Goal: Task Accomplishment & Management: Complete application form

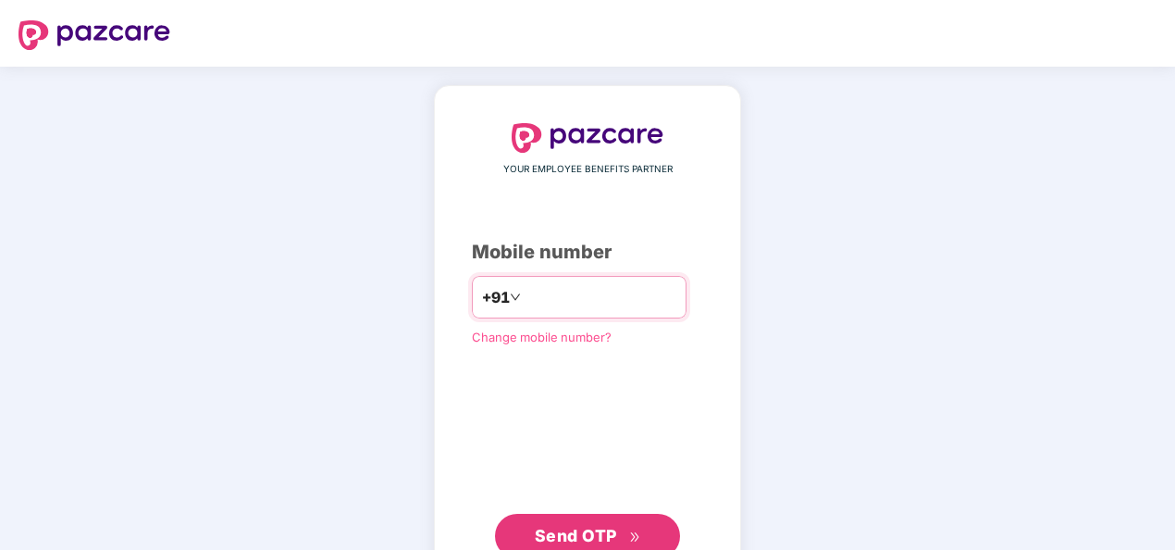
click at [552, 302] on input "number" at bounding box center [601, 297] width 152 height 30
click at [525, 295] on input "**********" at bounding box center [601, 297] width 152 height 30
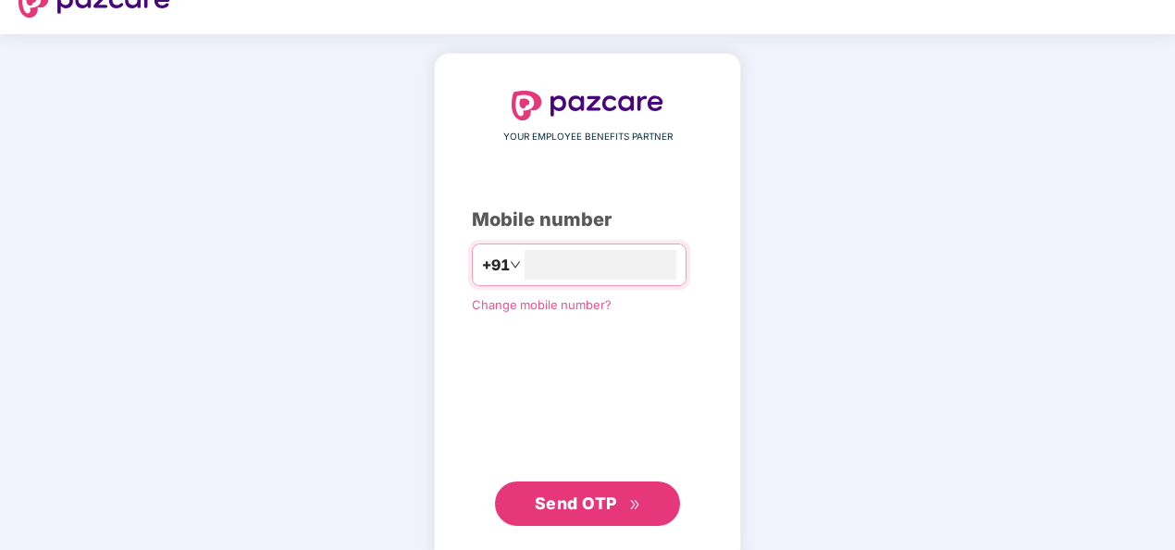
scroll to position [63, 0]
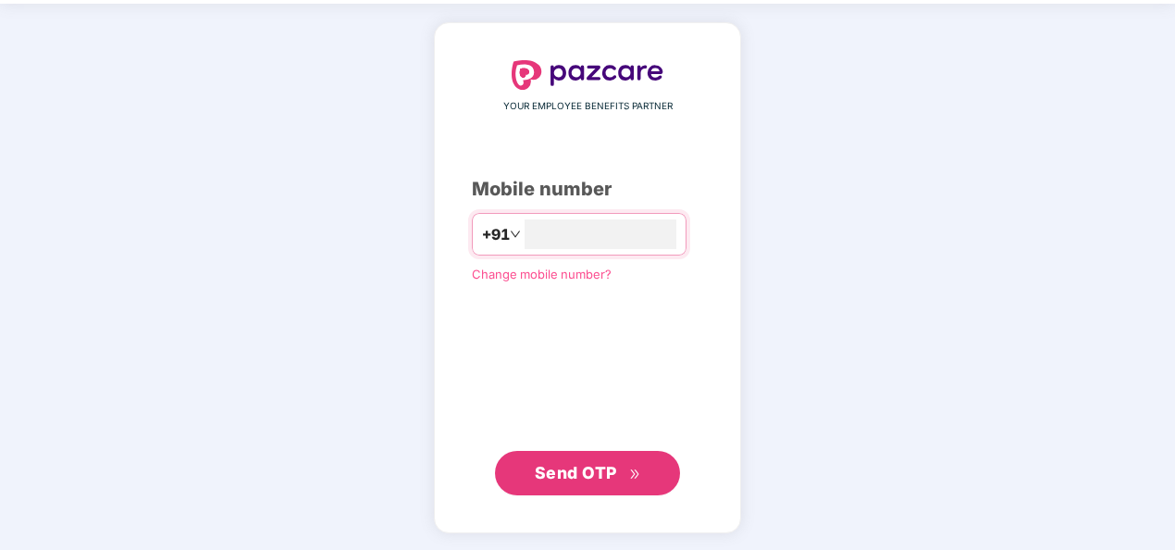
type input "**********"
click at [599, 464] on span "Send OTP" at bounding box center [576, 472] width 82 height 19
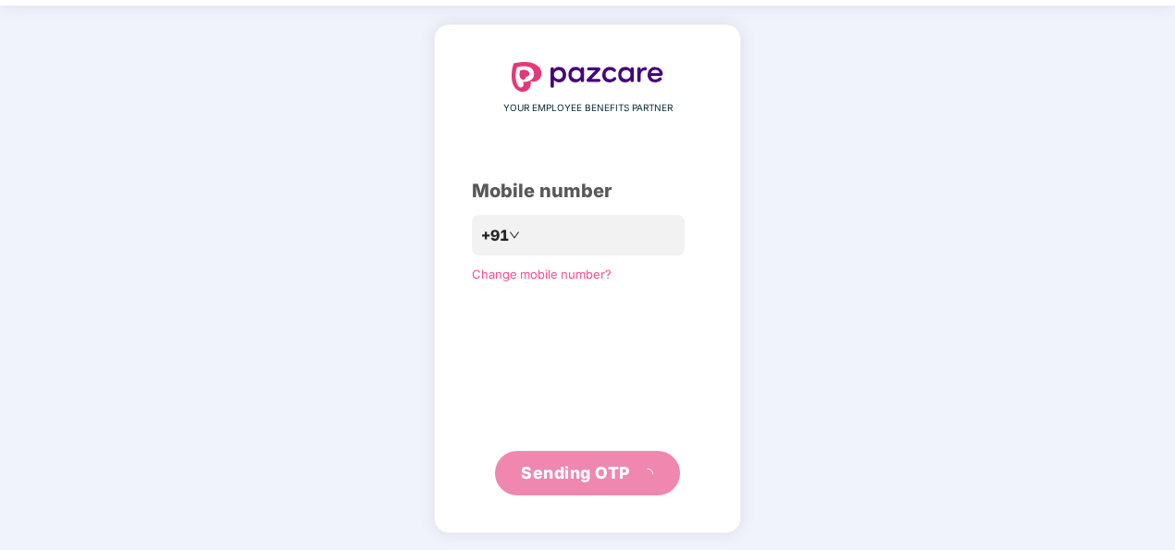
scroll to position [54, 0]
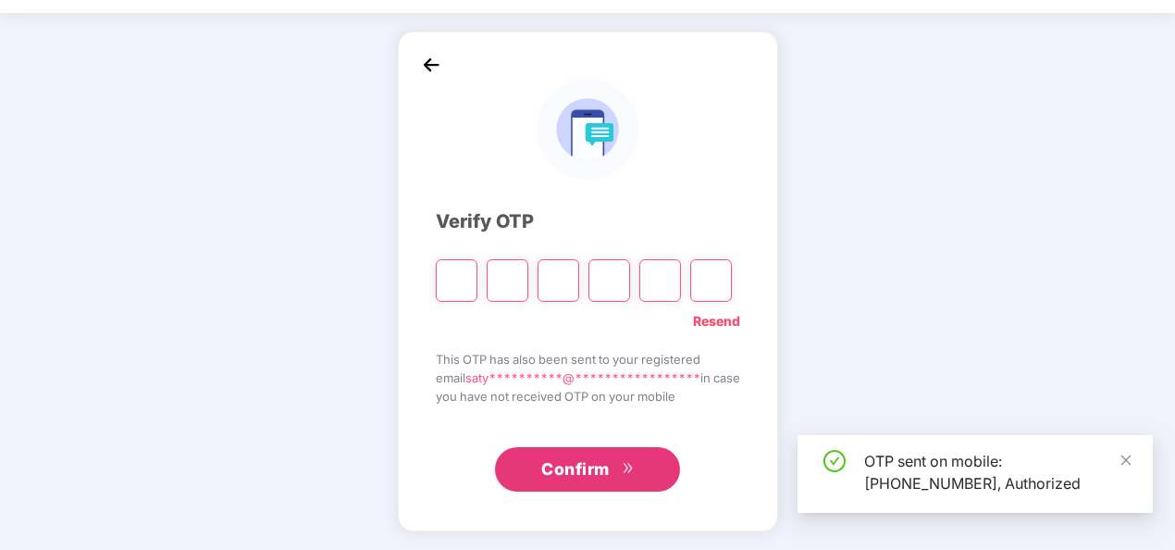
type input "*"
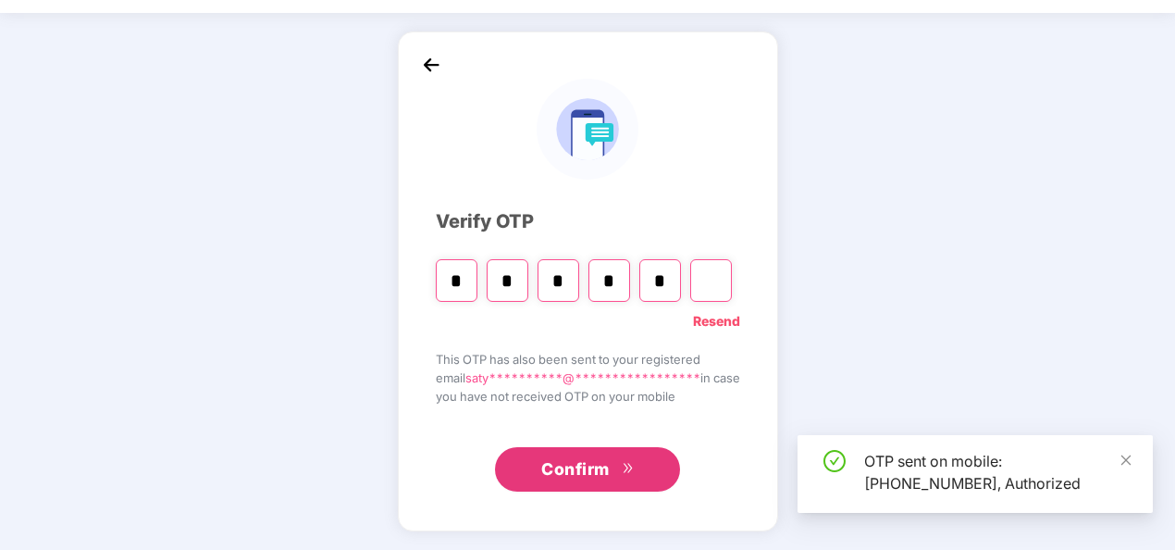
type input "*"
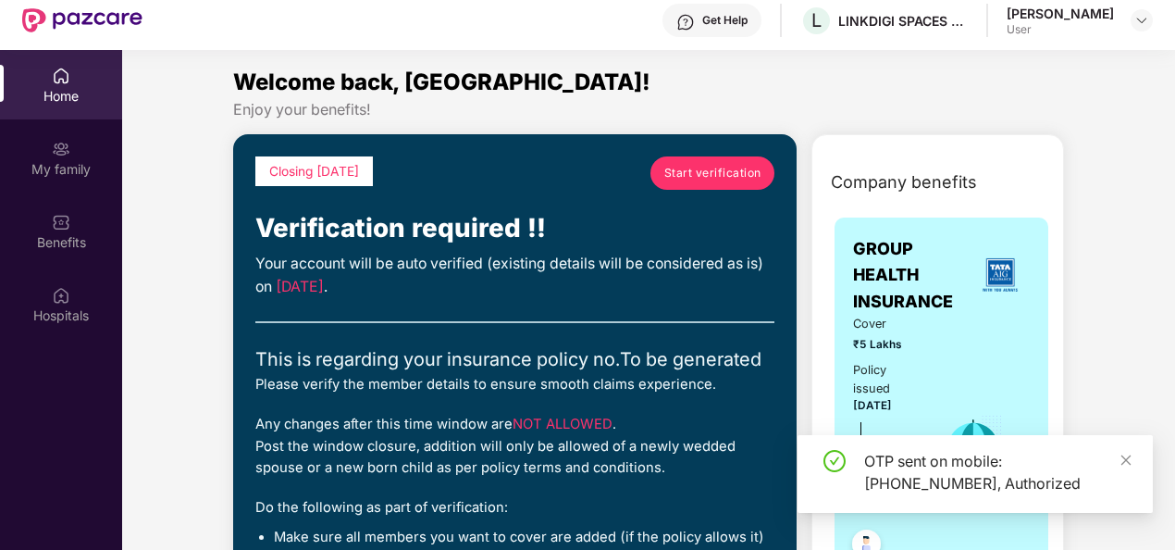
click at [1133, 457] on div "OTP sent on mobile: [PHONE_NUMBER], Authorized" at bounding box center [974, 474] width 355 height 78
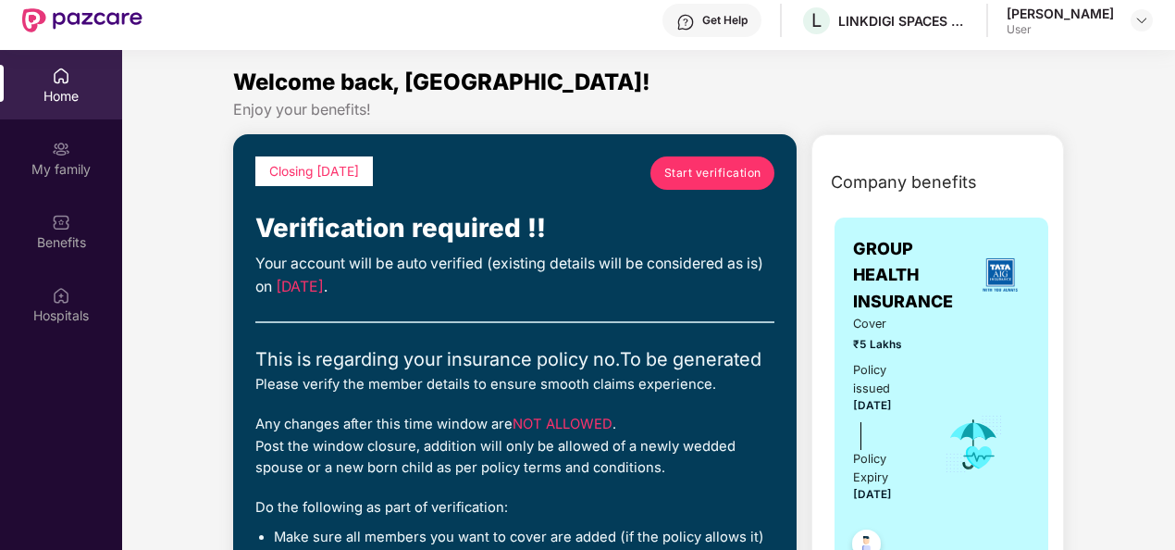
click at [1091, 24] on div "User" at bounding box center [1060, 29] width 107 height 15
click at [1142, 15] on img at bounding box center [1141, 20] width 15 height 15
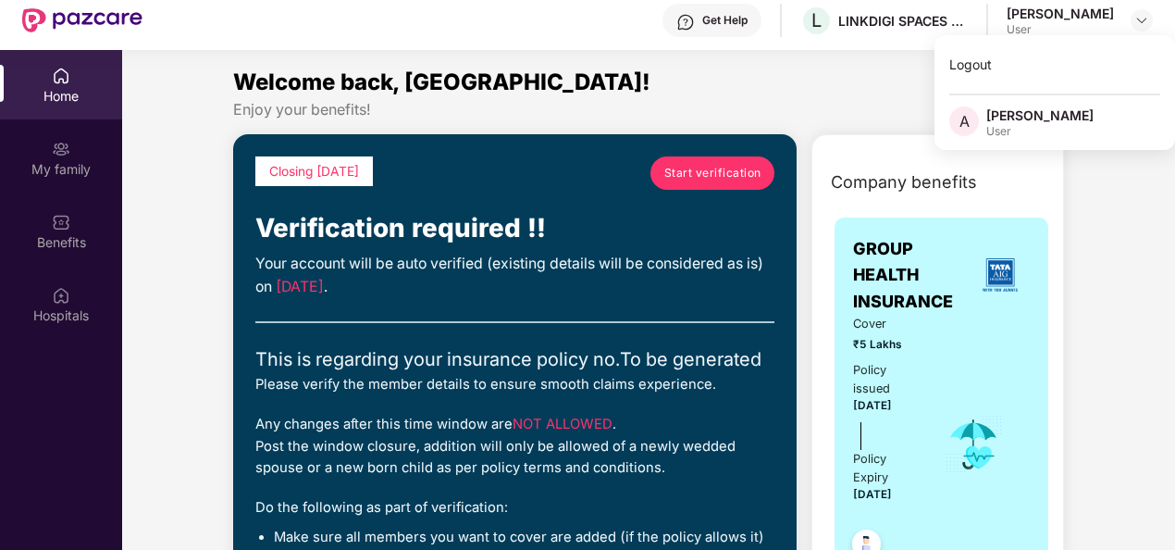
click at [1064, 106] on div "[PERSON_NAME]" at bounding box center [1039, 115] width 107 height 18
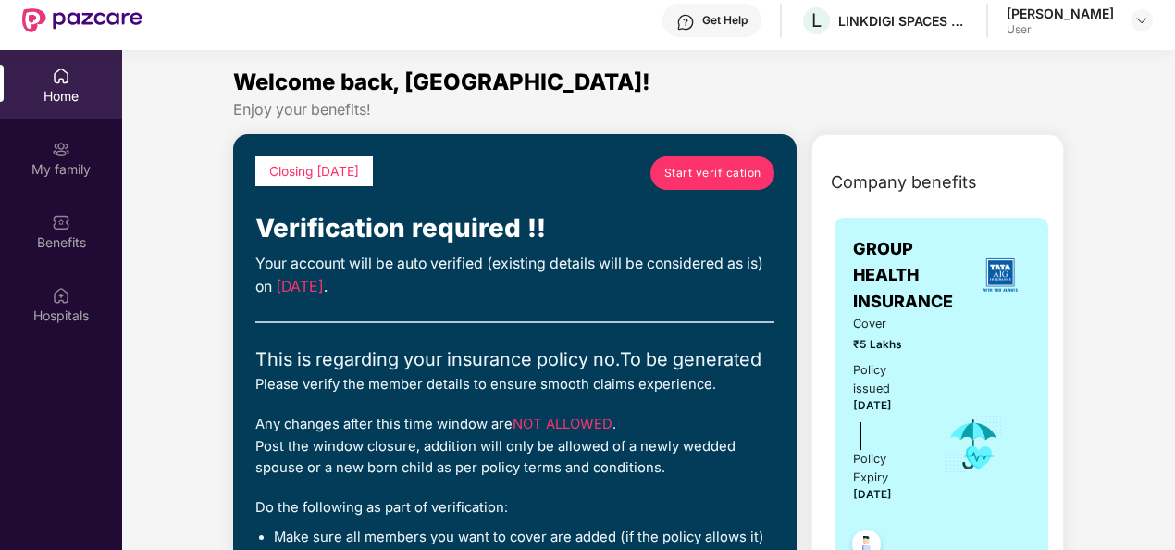
click at [1020, 20] on div "[PERSON_NAME]" at bounding box center [1060, 14] width 107 height 18
click at [689, 172] on span "Start verification" at bounding box center [712, 173] width 97 height 18
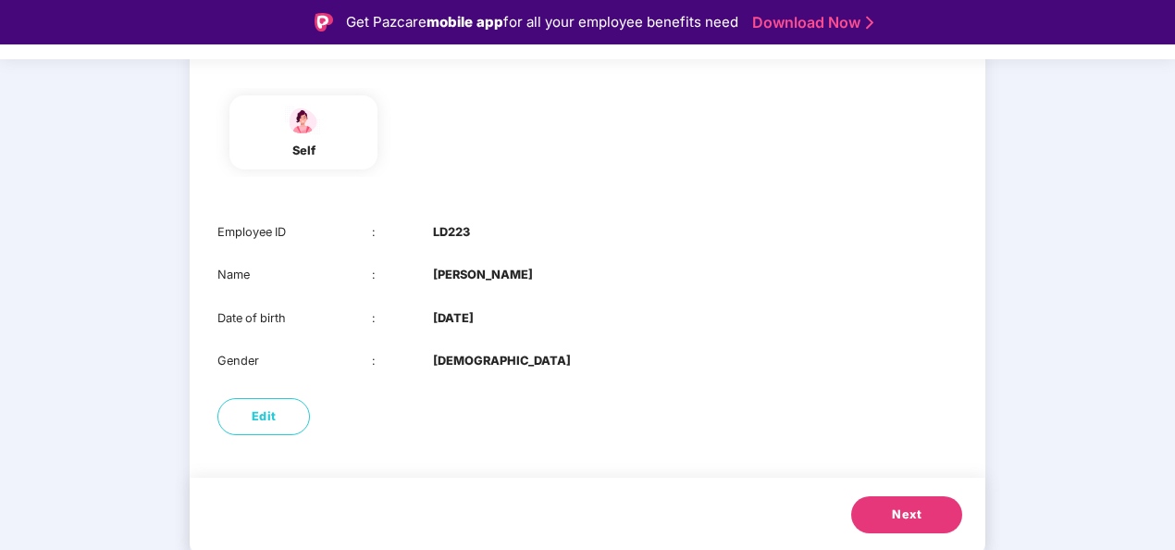
scroll to position [44, 0]
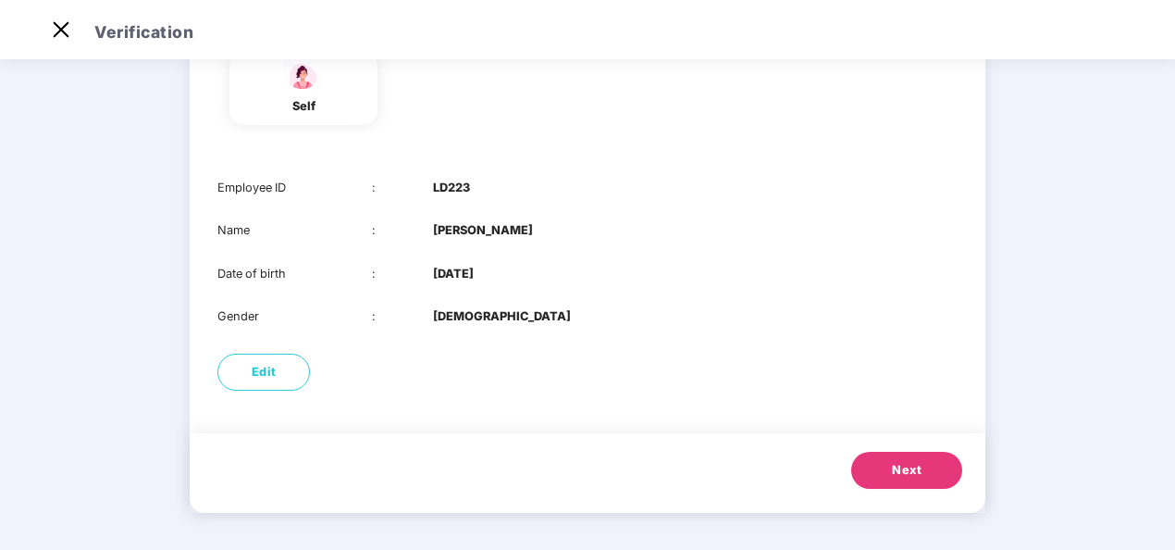
click at [867, 466] on button "Next" at bounding box center [906, 469] width 111 height 37
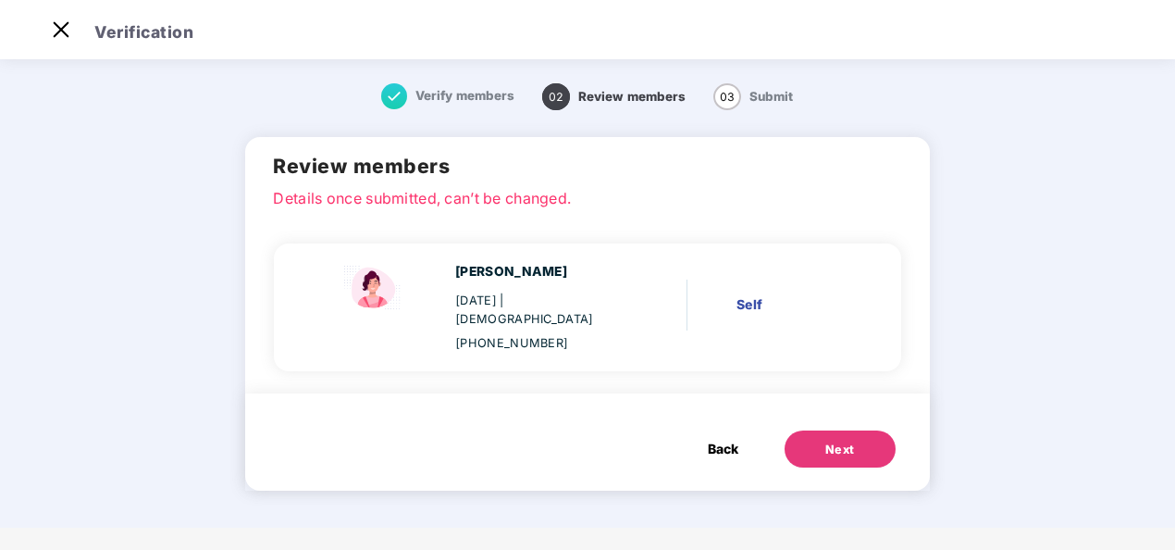
click at [816, 431] on button "Next" at bounding box center [840, 448] width 111 height 37
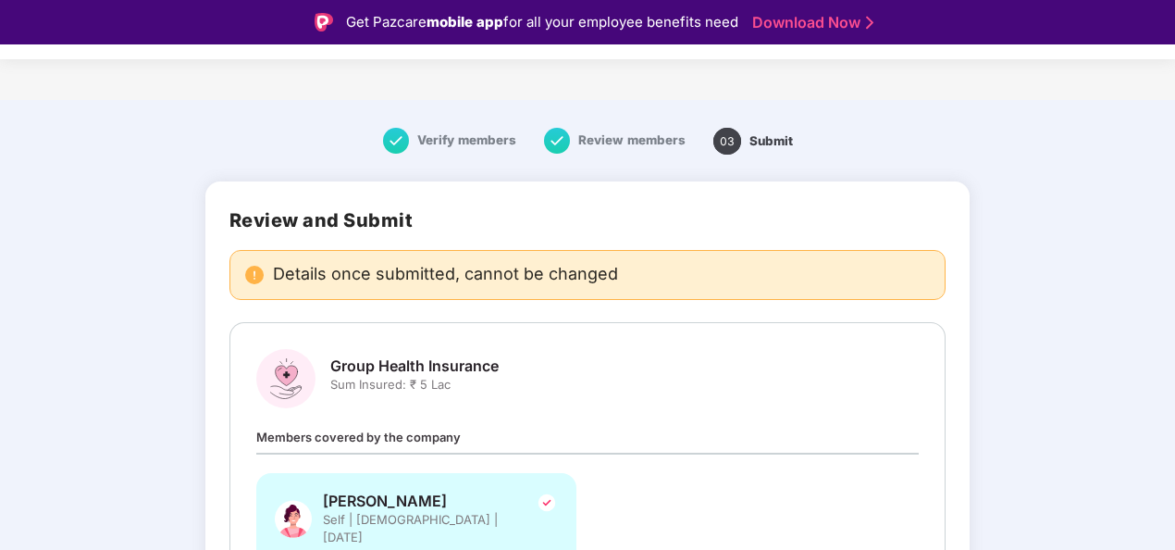
scroll to position [93, 0]
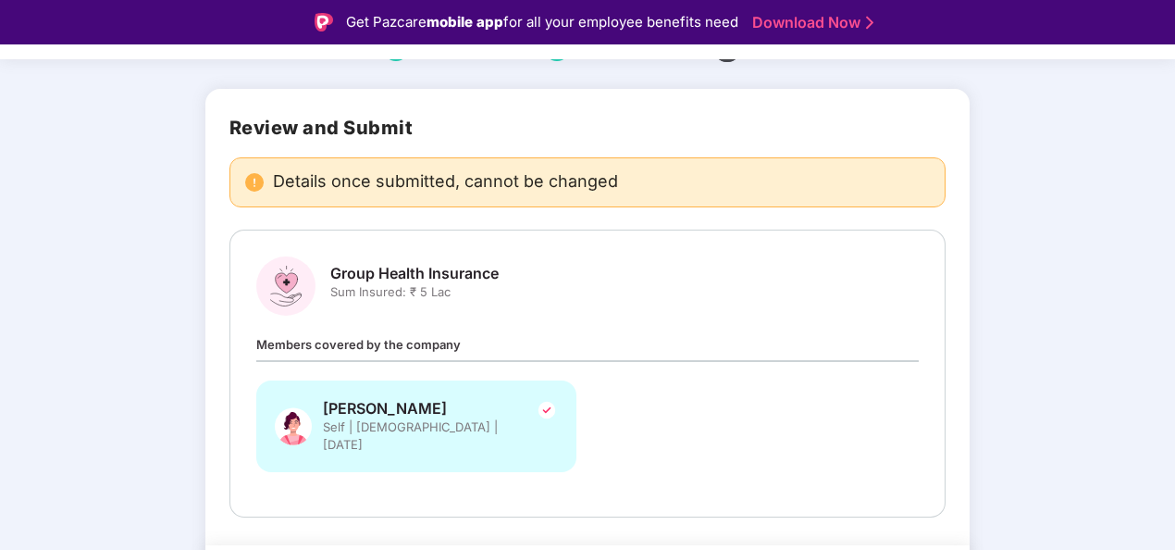
click at [261, 187] on img at bounding box center [254, 182] width 19 height 19
click at [252, 182] on img at bounding box center [254, 182] width 19 height 19
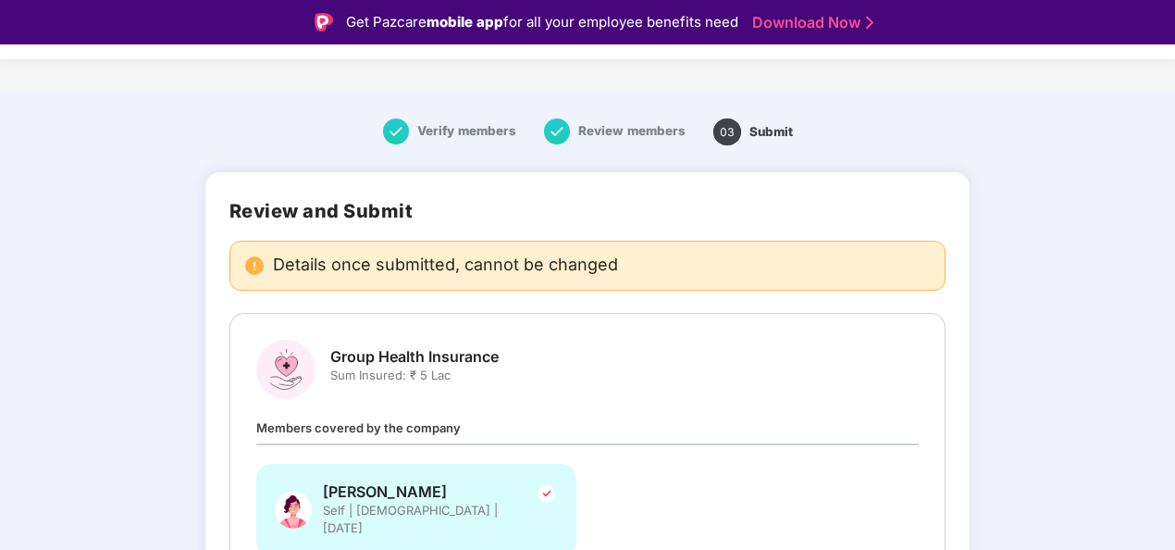
scroll to position [0, 0]
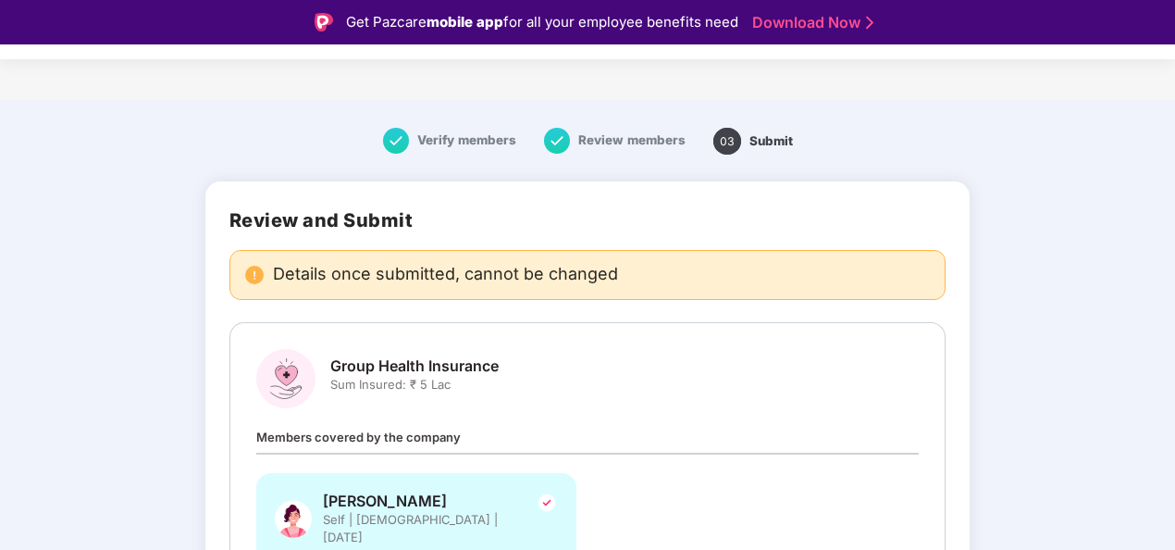
click at [630, 135] on span "Review members" at bounding box center [631, 139] width 107 height 15
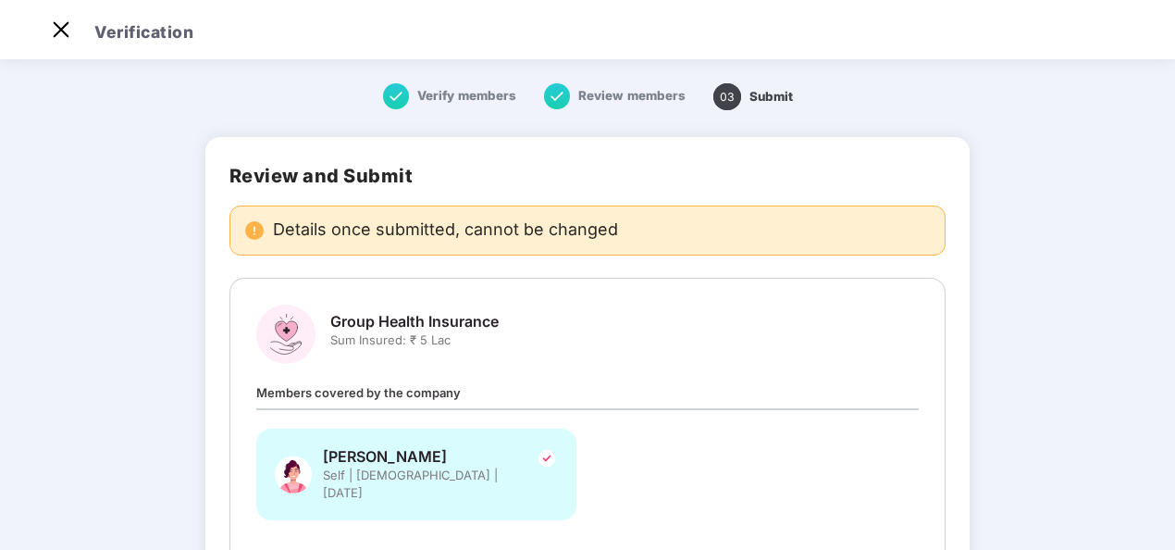
scroll to position [144, 0]
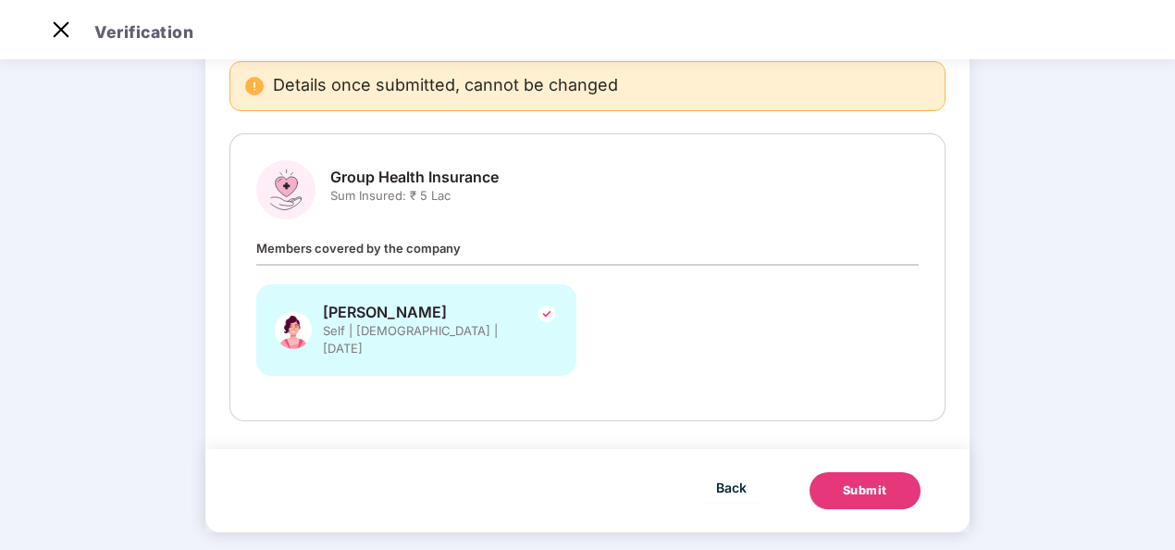
click at [843, 481] on div "Submit" at bounding box center [865, 490] width 44 height 19
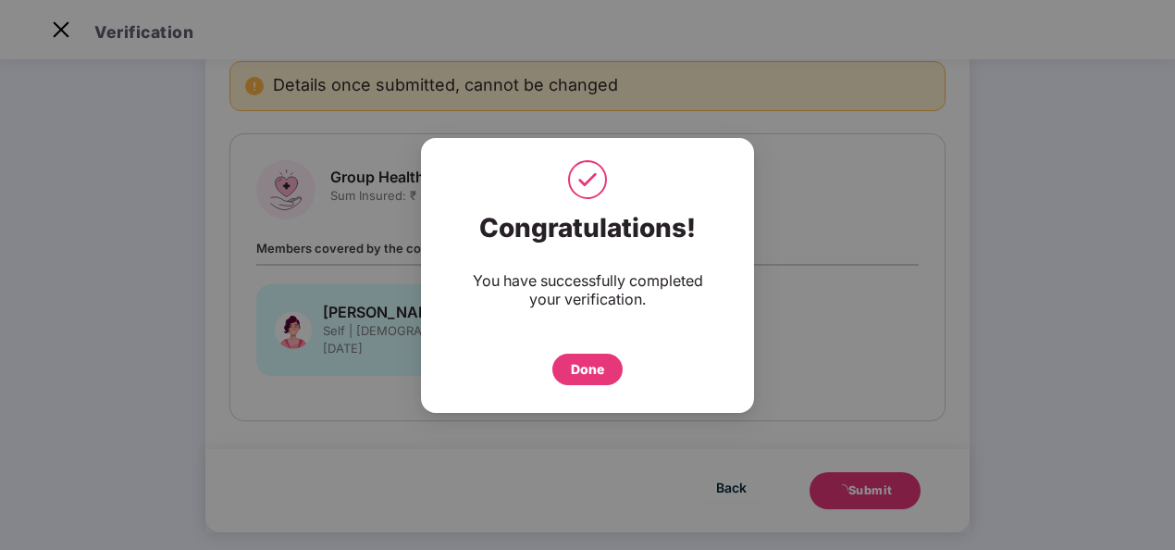
click at [585, 367] on div "Done" at bounding box center [587, 369] width 33 height 20
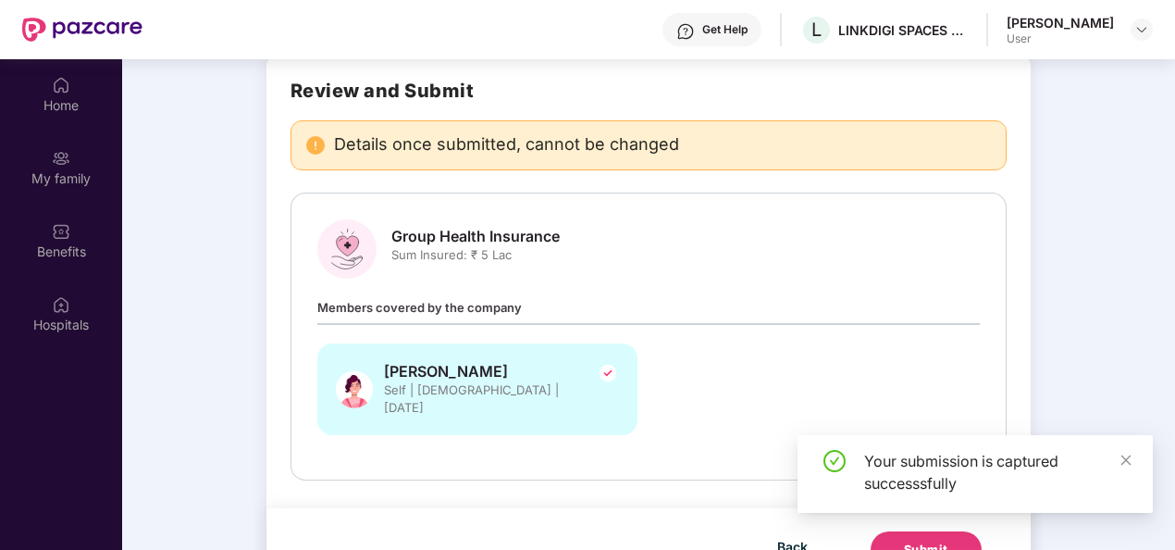
scroll to position [104, 0]
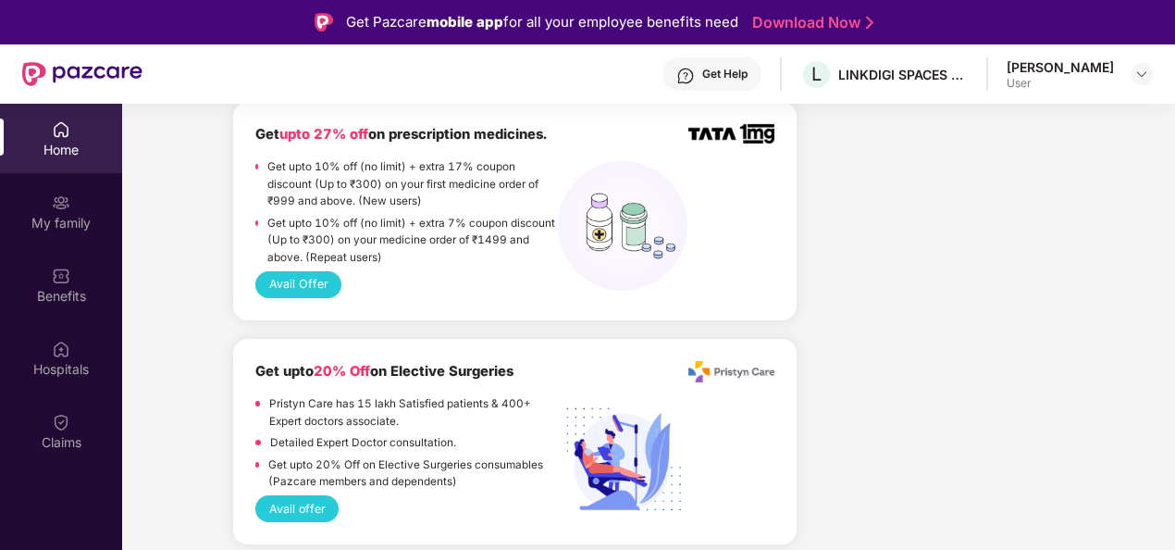
scroll to position [1665, 0]
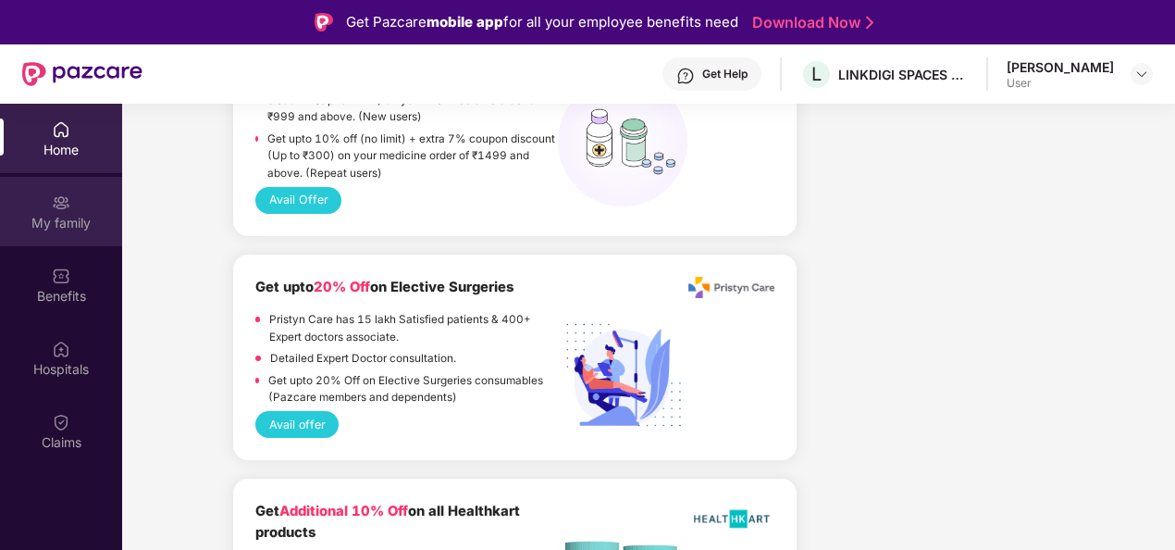
click at [80, 224] on div "My family" at bounding box center [61, 223] width 122 height 19
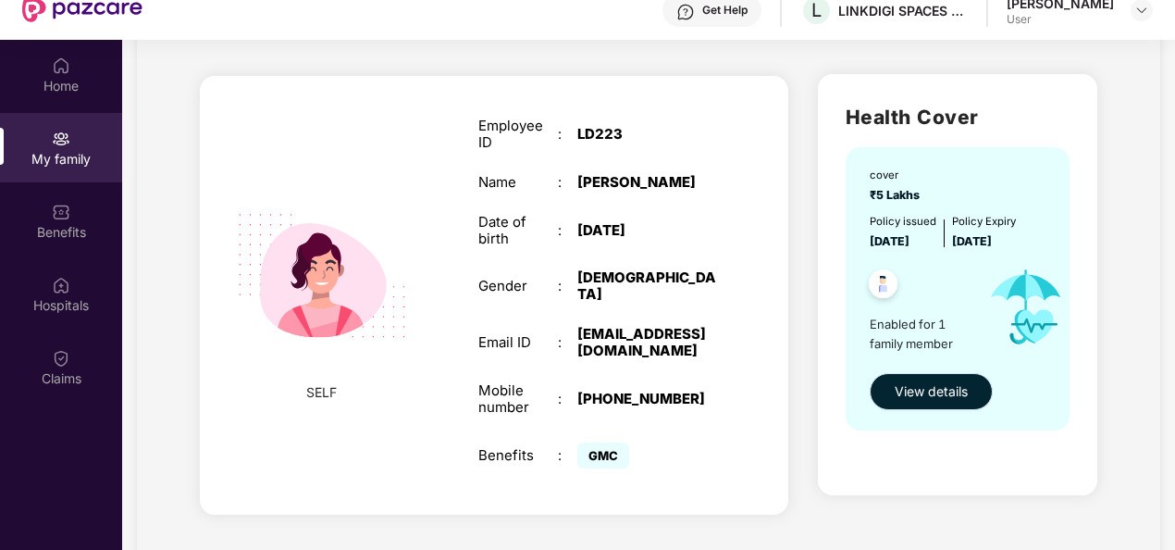
scroll to position [93, 0]
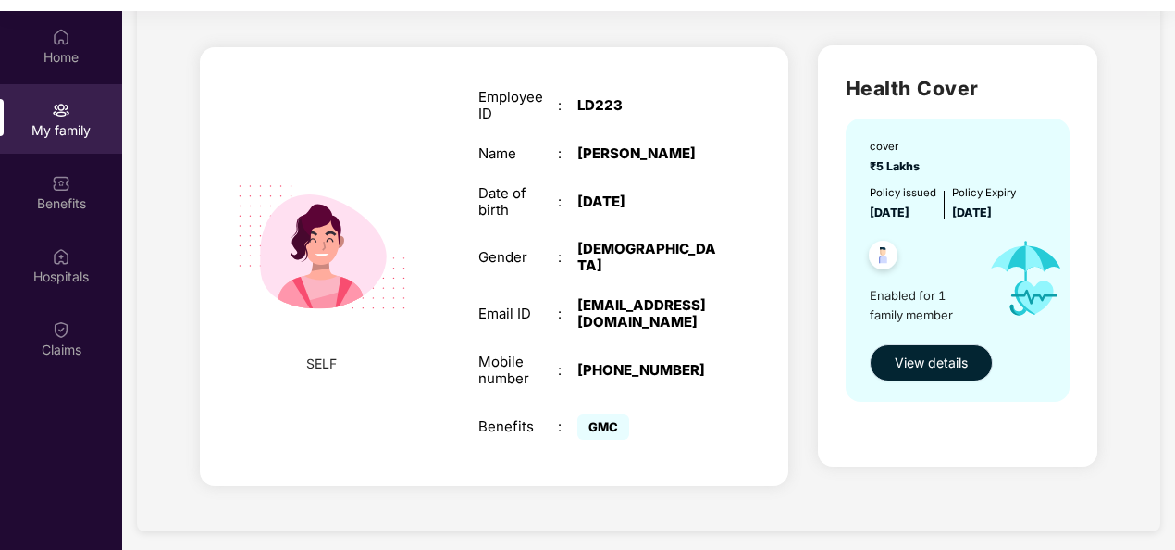
click at [958, 370] on span "View details" at bounding box center [931, 362] width 73 height 20
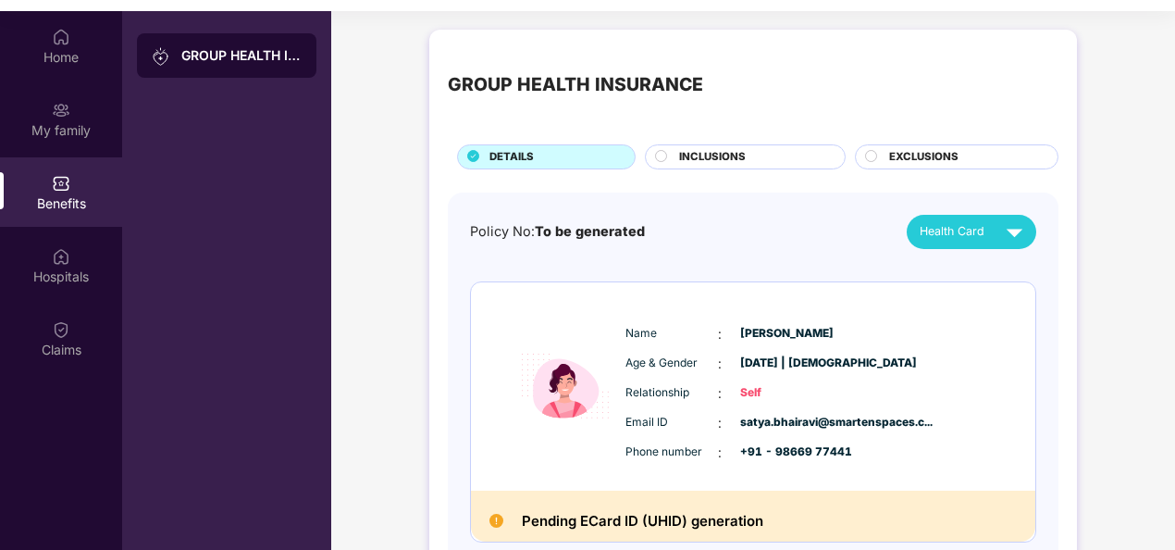
click at [714, 142] on div "GROUP HEALTH INSURANCE DETAILS INCLUSIONS EXCLUSIONS" at bounding box center [753, 108] width 611 height 121
click at [716, 165] on div "INCLUSIONS" at bounding box center [753, 158] width 166 height 19
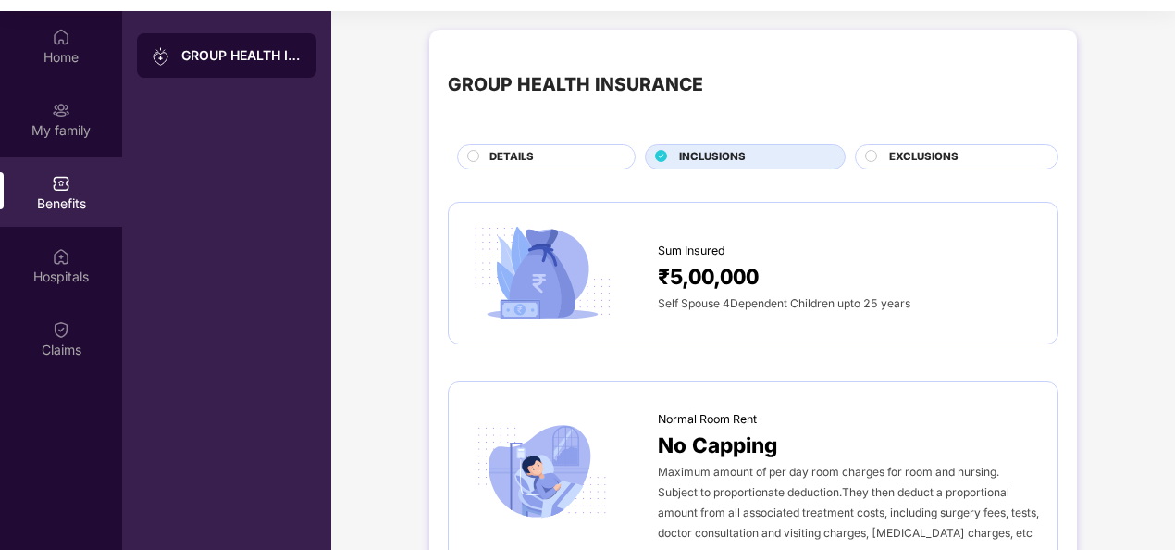
click at [910, 163] on span "EXCLUSIONS" at bounding box center [923, 157] width 69 height 17
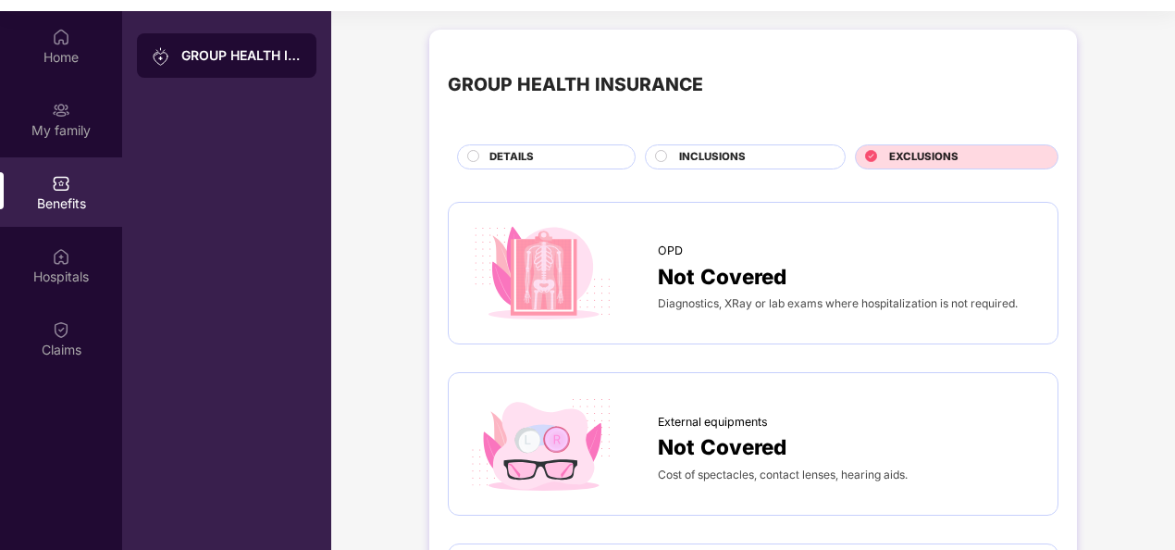
click at [757, 154] on div "INCLUSIONS" at bounding box center [753, 158] width 166 height 19
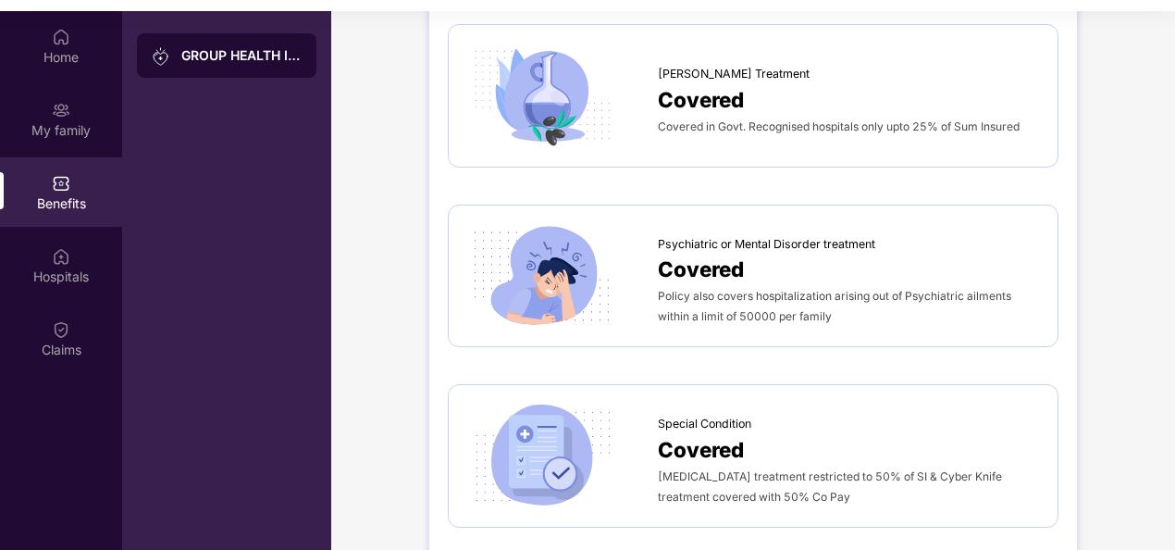
scroll to position [2211, 0]
